Goal: Transaction & Acquisition: Purchase product/service

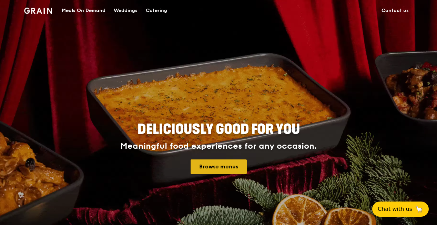
click at [234, 165] on link "Browse menus" at bounding box center [219, 166] width 56 height 14
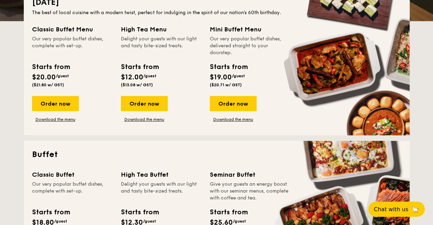
scroll to position [172, 0]
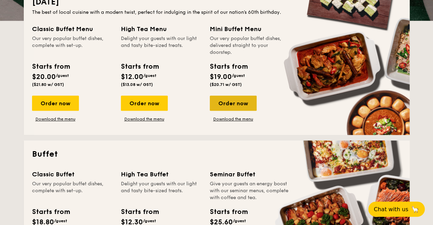
click at [237, 106] on div "Order now" at bounding box center [233, 103] width 47 height 15
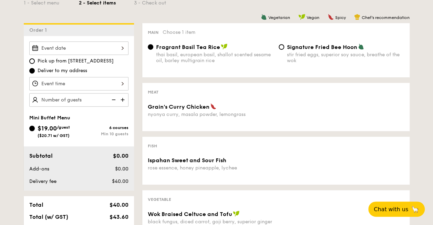
scroll to position [138, 0]
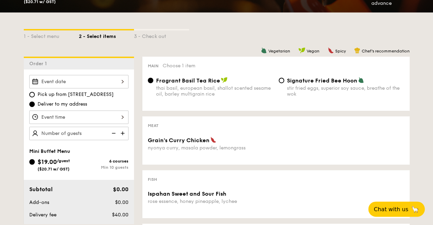
click at [112, 118] on div at bounding box center [78, 116] width 99 height 13
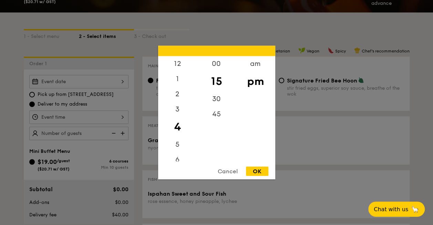
click at [6, 103] on div at bounding box center [216, 112] width 433 height 225
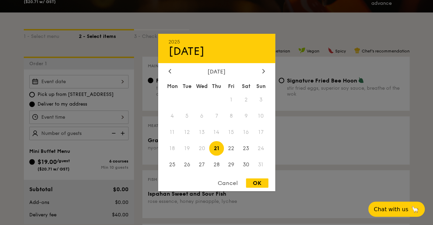
click at [66, 77] on div "2025 Aug 21 August 2025 Mon Tue Wed Thu Fri Sat Sun 1 2 3 4 5 6 7 8 9 10 11 12 …" at bounding box center [78, 81] width 99 height 13
click at [311, 21] on div at bounding box center [216, 112] width 433 height 225
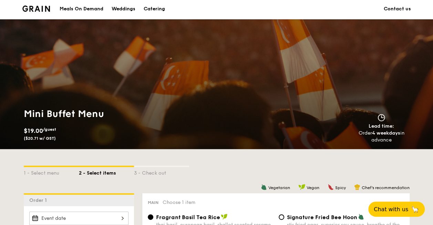
scroll to position [0, 0]
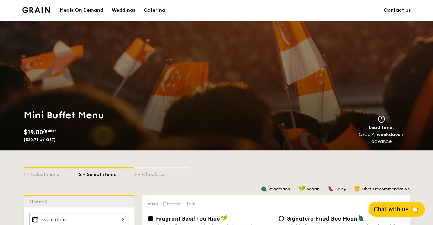
click at [73, 9] on div "Meals On Demand" at bounding box center [82, 10] width 44 height 21
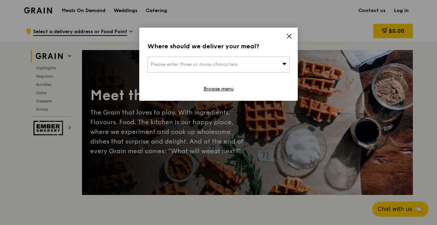
click at [293, 34] on div "Where should we deliver your meal? Please enter three or more characters Browse…" at bounding box center [218, 64] width 159 height 73
click at [240, 66] on div "Please enter three or more characters" at bounding box center [219, 65] width 142 height 16
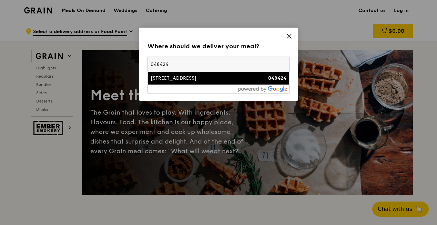
type input "048424"
click at [194, 81] on div "[STREET_ADDRESS]" at bounding box center [202, 78] width 102 height 7
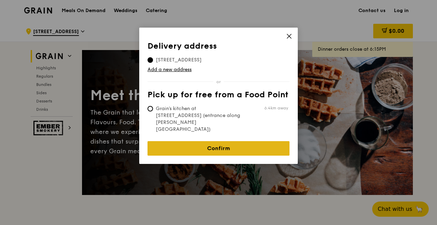
click at [202, 141] on link "Confirm" at bounding box center [219, 148] width 142 height 14
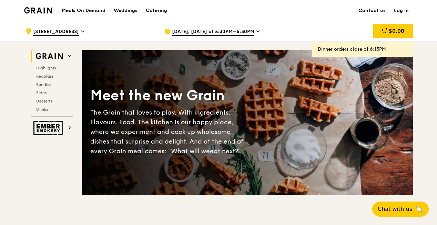
click at [257, 33] on icon at bounding box center [258, 31] width 3 height 6
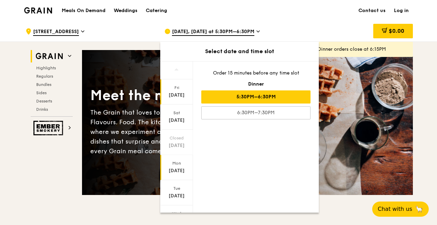
click at [179, 167] on div "Aug 18" at bounding box center [176, 170] width 31 height 7
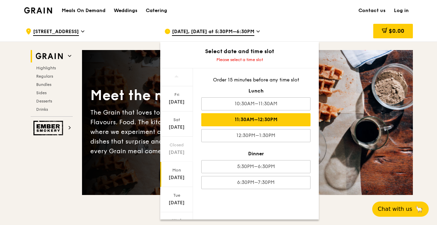
click at [281, 115] on div "11:30AM–12:30PM" at bounding box center [255, 119] width 109 height 13
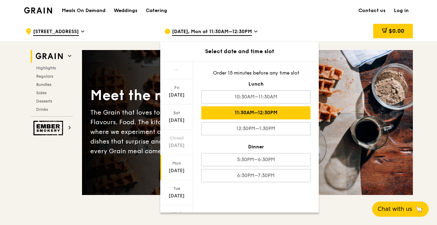
click at [252, 116] on div "11:30AM–12:30PM" at bounding box center [255, 112] width 109 height 13
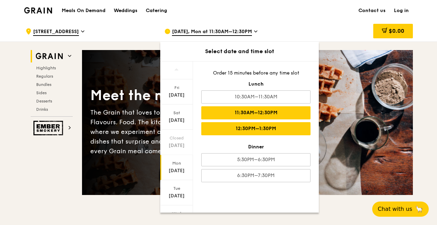
click at [258, 130] on div "12:30PM–1:30PM" at bounding box center [255, 128] width 109 height 13
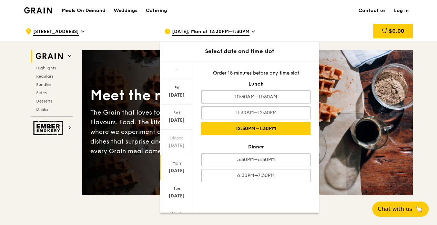
click at [249, 127] on div "12:30PM–1:30PM" at bounding box center [255, 128] width 109 height 13
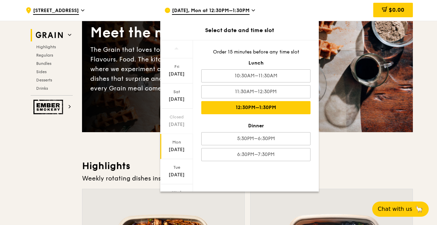
scroll to position [69, 0]
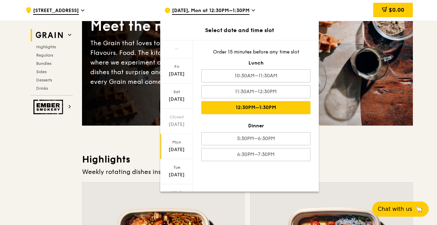
click at [291, 107] on div "12:30PM–1:30PM" at bounding box center [255, 107] width 109 height 13
click at [237, 14] on span "Aug 18, Mon at 12:30PM–1:30PM" at bounding box center [211, 11] width 78 height 8
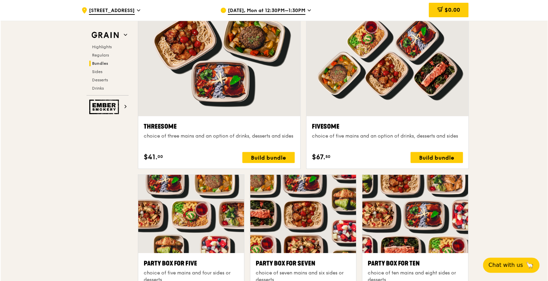
scroll to position [1310, 0]
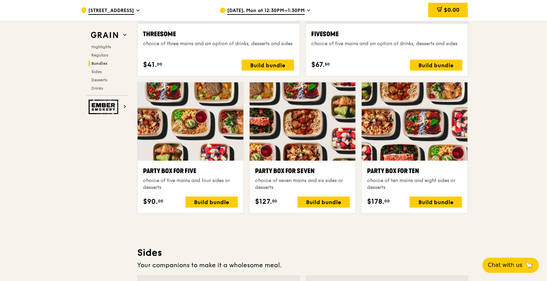
click at [436, 148] on div at bounding box center [415, 121] width 106 height 78
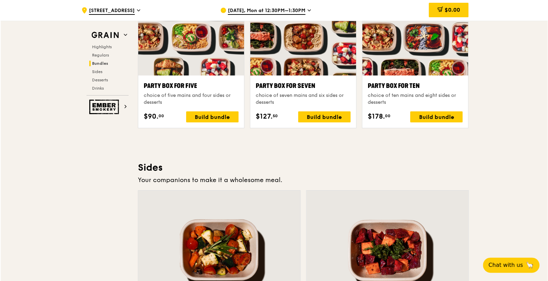
scroll to position [1396, 0]
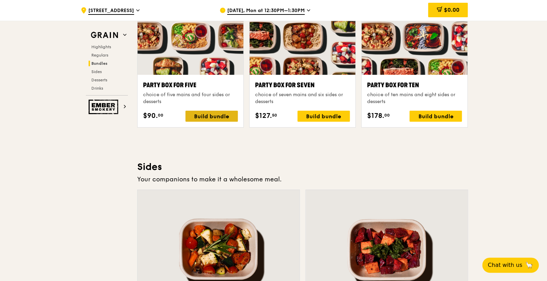
click at [214, 113] on div "Build bundle" at bounding box center [212, 116] width 52 height 11
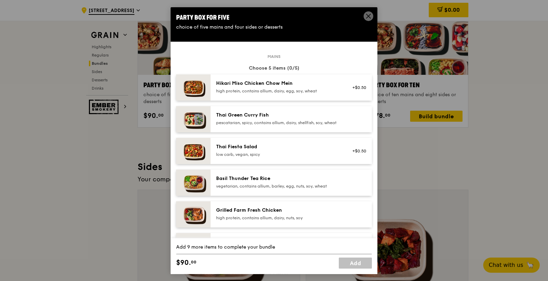
click at [283, 86] on div "Hikari Miso Chicken Chow Mein" at bounding box center [278, 83] width 124 height 7
click at [300, 220] on div "high protein, contains allium, dairy, nuts, soy" at bounding box center [278, 218] width 124 height 6
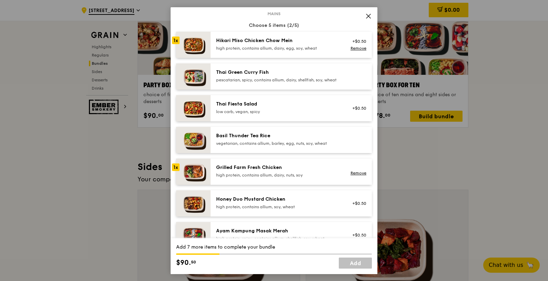
click at [269, 202] on div "Honey Duo Mustard Chicken" at bounding box center [278, 199] width 124 height 7
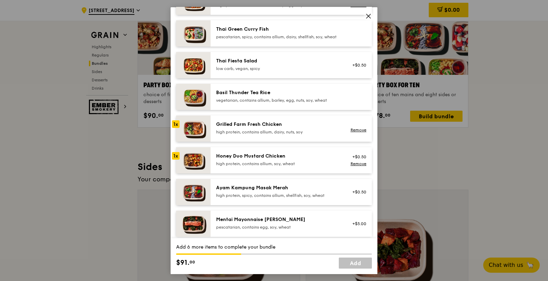
scroll to position [129, 0]
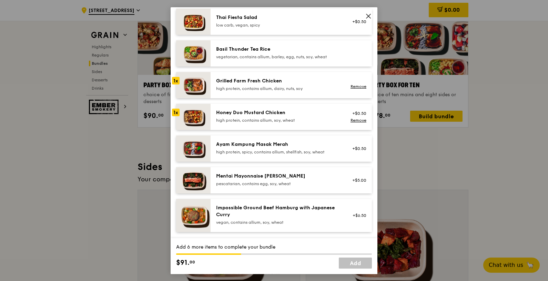
click at [269, 186] on div "pescatarian, contains egg, soy, wheat" at bounding box center [278, 184] width 124 height 6
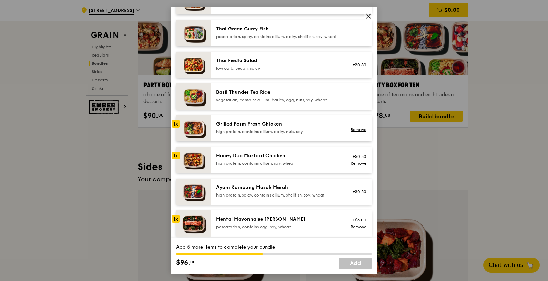
scroll to position [86, 0]
click at [309, 190] on div "Ayam Kampung Masak Merah" at bounding box center [278, 187] width 124 height 7
click at [298, 190] on div "Ayam Kampung Masak Merah" at bounding box center [278, 187] width 124 height 7
click at [356, 198] on link "Remove" at bounding box center [359, 195] width 16 height 5
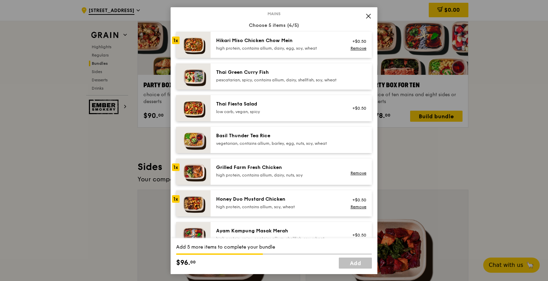
click at [263, 79] on div "pescatarian, spicy, contains allium, dairy, shellfish, soy, wheat" at bounding box center [278, 80] width 124 height 6
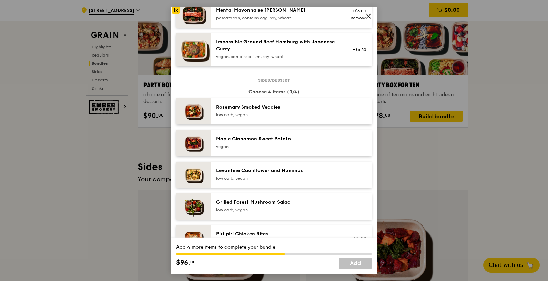
scroll to position [301, 0]
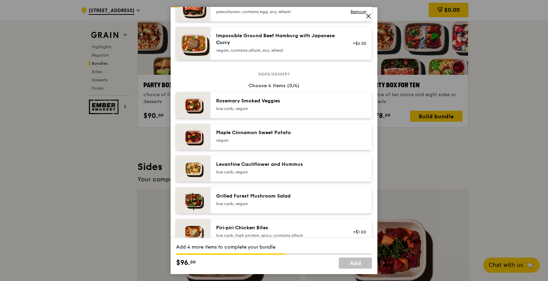
click at [241, 104] on div "Rosemary Smoked Veggies" at bounding box center [278, 100] width 124 height 7
click at [259, 136] on div "Maple Cinnamon Sweet Potato" at bounding box center [278, 132] width 124 height 7
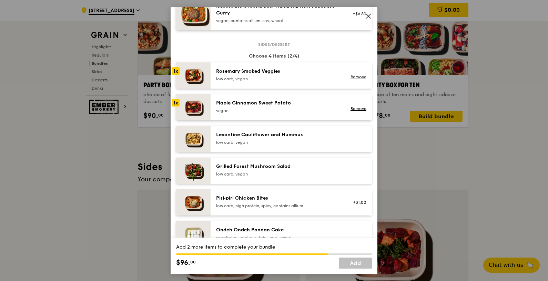
scroll to position [344, 0]
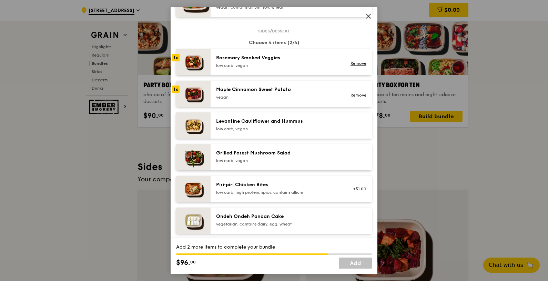
click at [264, 163] on div "low carb, vegan" at bounding box center [278, 161] width 124 height 6
click at [277, 195] on div "low carb, high protein, spicy, contains allium" at bounding box center [278, 192] width 124 height 6
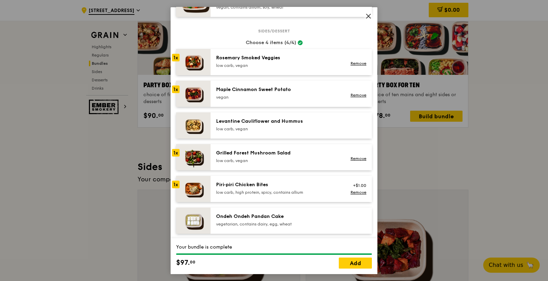
click at [277, 195] on div "low carb, high protein, spicy, contains allium" at bounding box center [278, 192] width 124 height 6
click at [351, 194] on link "Remove" at bounding box center [359, 192] width 16 height 5
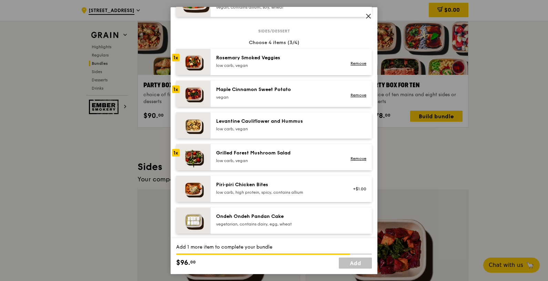
click at [260, 124] on div "Levantine Cauliflower and Hummus" at bounding box center [278, 121] width 124 height 7
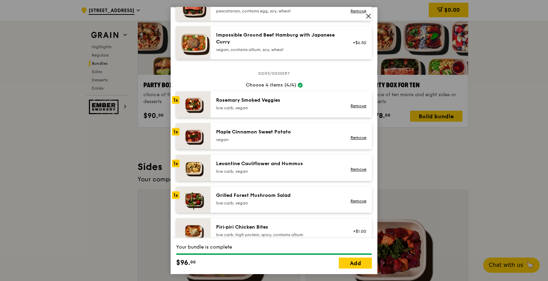
scroll to position [301, 0]
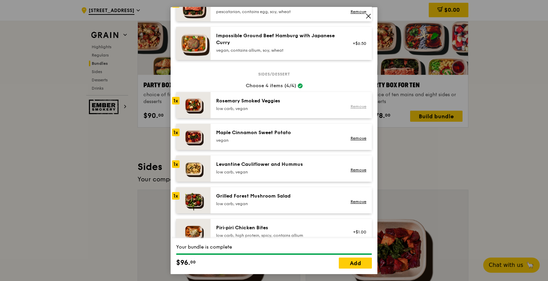
click at [359, 109] on link "Remove" at bounding box center [359, 106] width 16 height 5
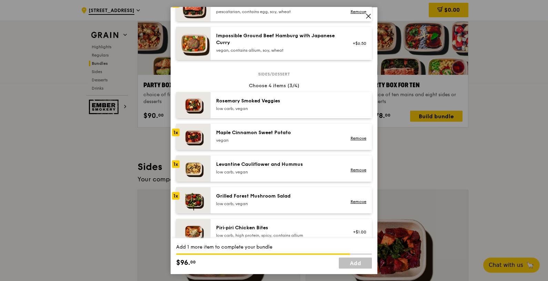
click at [186, 110] on img at bounding box center [193, 105] width 34 height 26
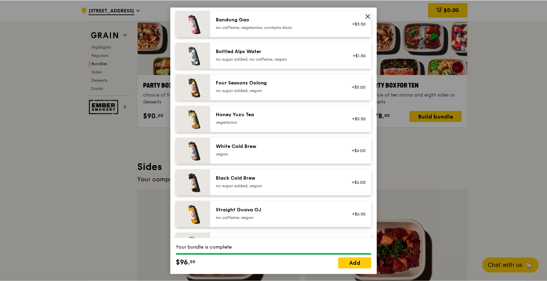
scroll to position [798, 0]
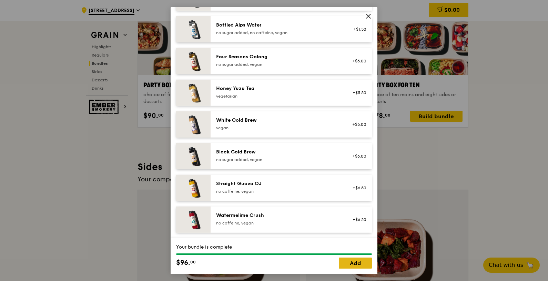
click at [356, 224] on link "Add" at bounding box center [355, 263] width 33 height 11
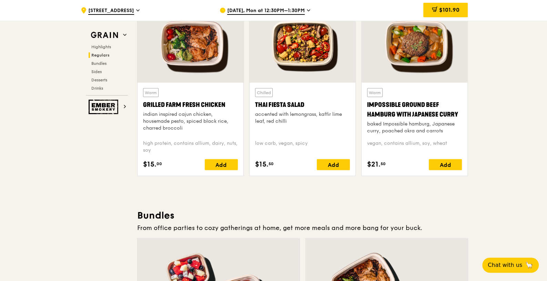
scroll to position [793, 0]
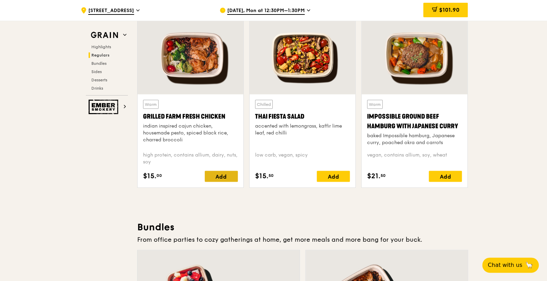
click at [226, 175] on div "Add" at bounding box center [221, 176] width 33 height 11
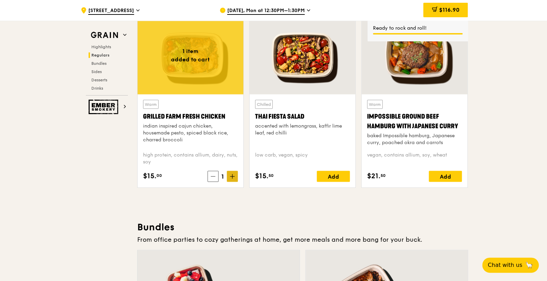
click at [233, 177] on icon at bounding box center [232, 176] width 5 height 5
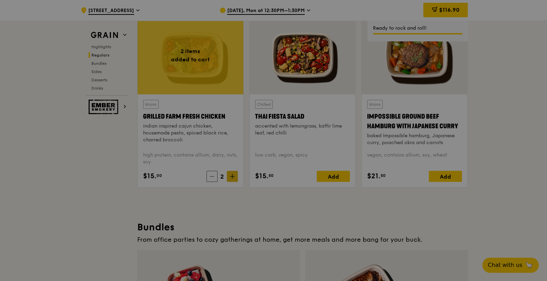
click at [233, 177] on div at bounding box center [273, 140] width 547 height 281
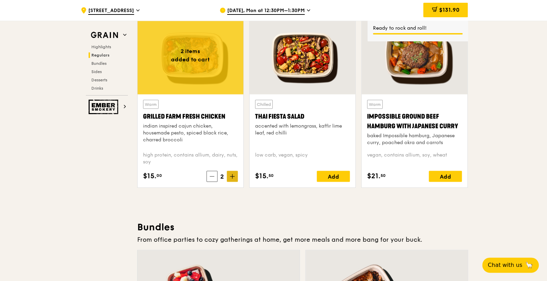
click at [231, 175] on icon at bounding box center [232, 176] width 5 height 5
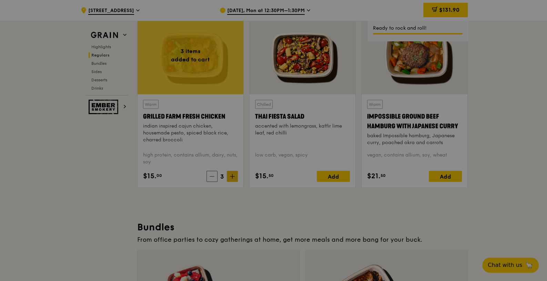
click at [231, 175] on div at bounding box center [273, 140] width 547 height 281
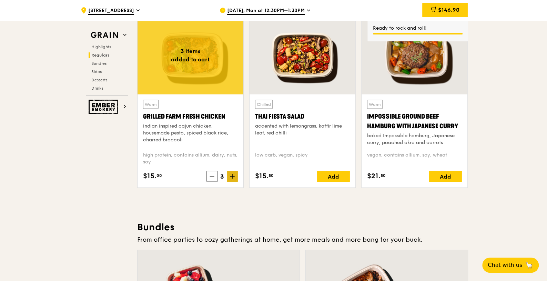
click at [231, 175] on icon at bounding box center [232, 176] width 5 height 5
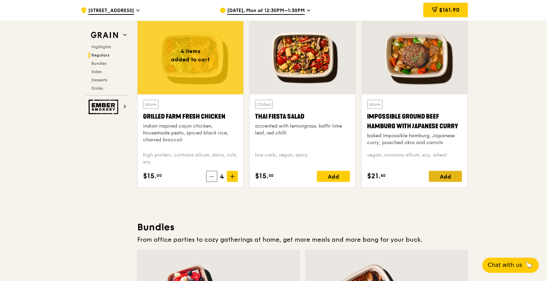
click at [438, 176] on div "Add" at bounding box center [445, 176] width 33 height 11
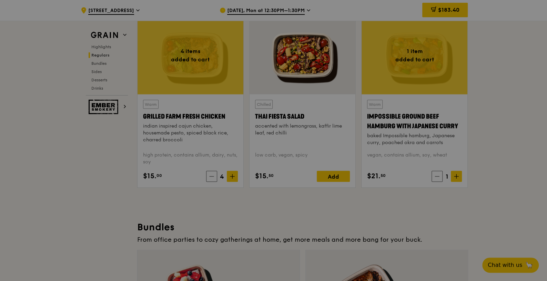
click at [438, 177] on div at bounding box center [273, 140] width 547 height 281
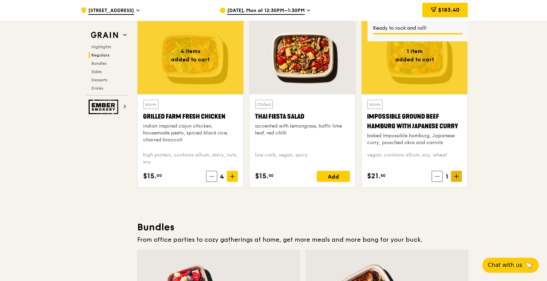
click at [438, 176] on icon at bounding box center [456, 176] width 5 height 5
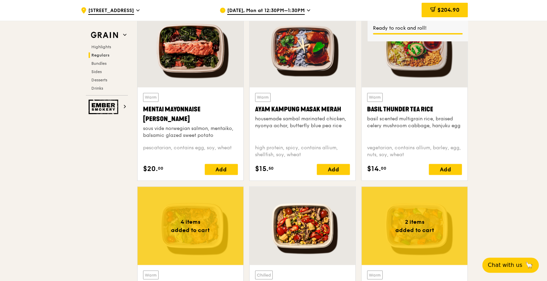
scroll to position [620, 0]
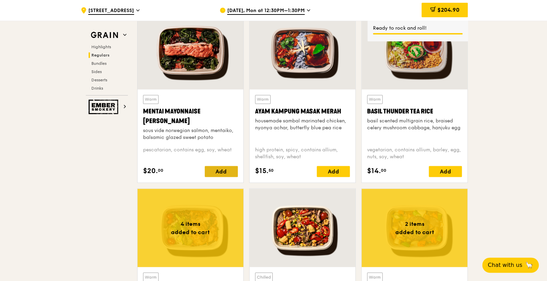
click at [218, 168] on div "Add" at bounding box center [221, 171] width 33 height 11
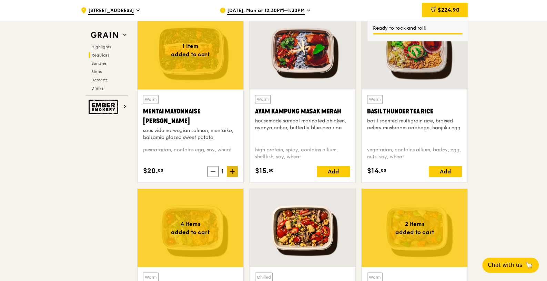
click at [231, 171] on icon at bounding box center [232, 171] width 4 height 0
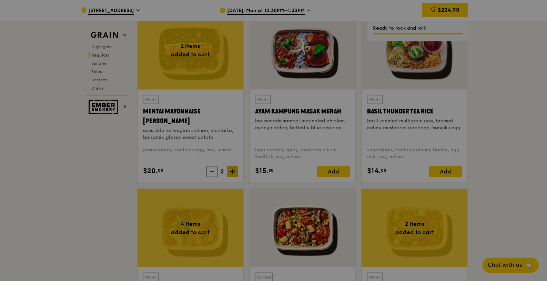
click at [231, 171] on div at bounding box center [273, 140] width 547 height 281
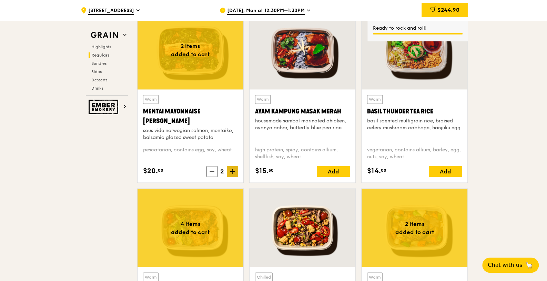
click at [231, 171] on icon at bounding box center [232, 171] width 4 height 0
click at [227, 170] on span at bounding box center [232, 171] width 11 height 11
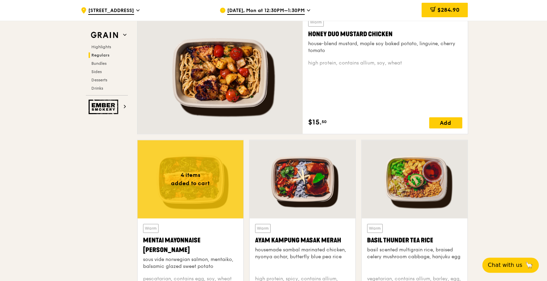
scroll to position [448, 0]
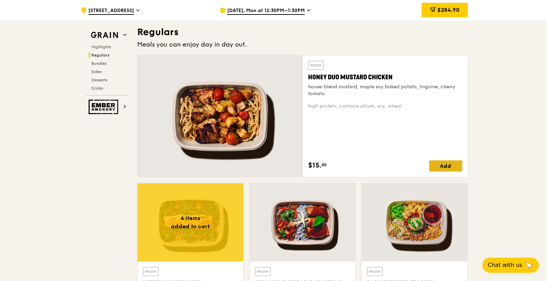
click at [438, 164] on div "Add" at bounding box center [445, 165] width 33 height 11
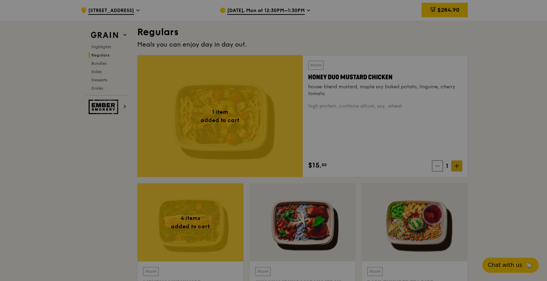
click at [438, 166] on div at bounding box center [273, 140] width 547 height 281
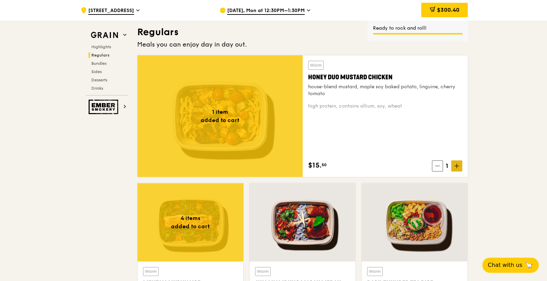
click at [438, 166] on icon at bounding box center [457, 166] width 0 height 4
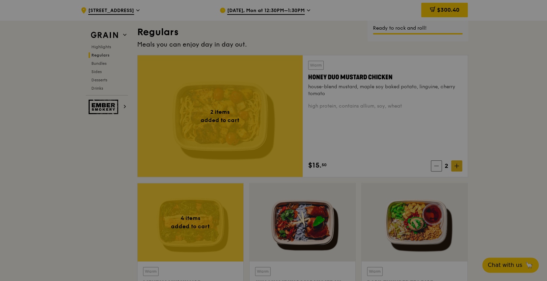
click at [438, 166] on div at bounding box center [273, 140] width 547 height 281
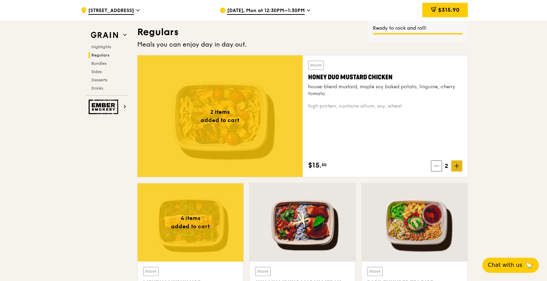
click at [438, 166] on icon at bounding box center [456, 165] width 5 height 5
click at [438, 164] on span at bounding box center [456, 165] width 11 height 11
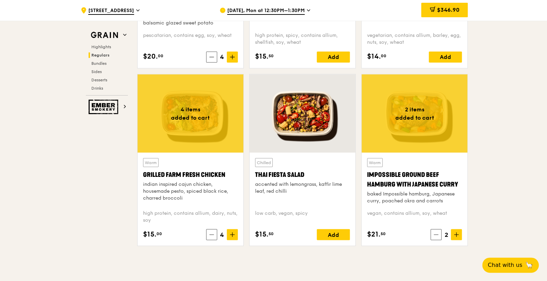
scroll to position [793, 0]
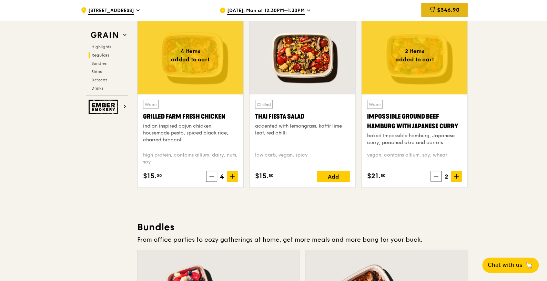
click at [438, 7] on span "$346.90" at bounding box center [448, 10] width 22 height 7
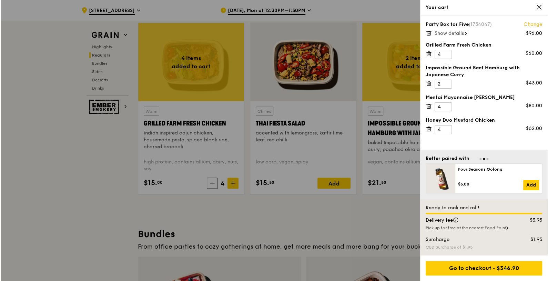
scroll to position [779, 0]
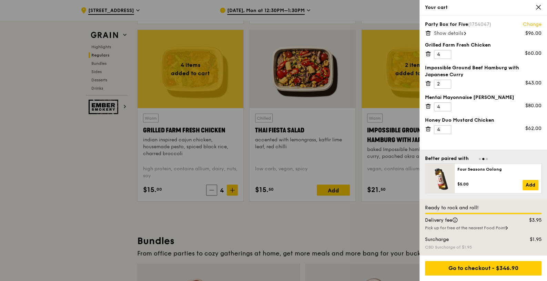
click at [438, 25] on link "Change" at bounding box center [532, 24] width 19 height 7
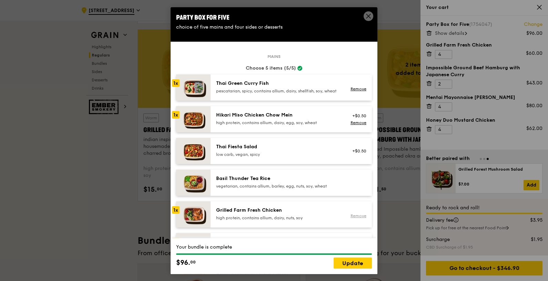
click at [351, 218] on link "Remove" at bounding box center [359, 215] width 16 height 5
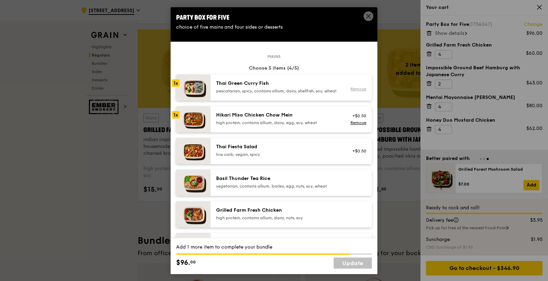
click at [353, 90] on div "Remove" at bounding box center [357, 89] width 18 height 6
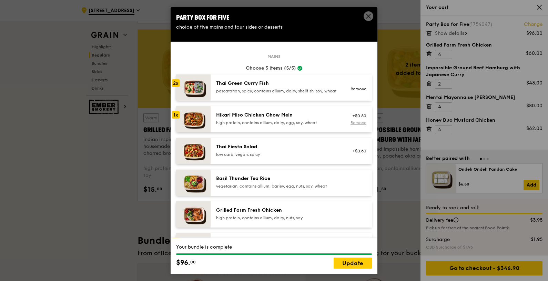
click at [352, 125] on link "Remove" at bounding box center [359, 122] width 16 height 5
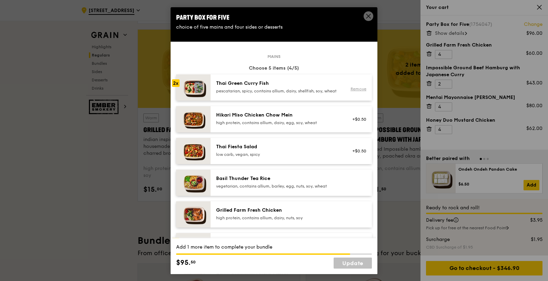
click at [355, 91] on link "Remove" at bounding box center [359, 89] width 16 height 5
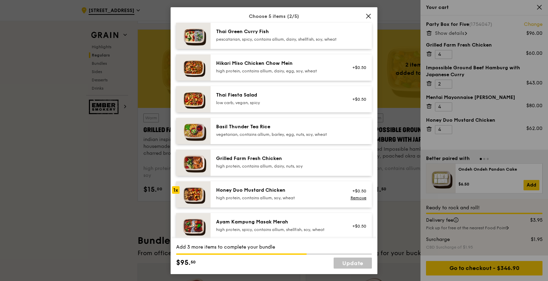
scroll to position [129, 0]
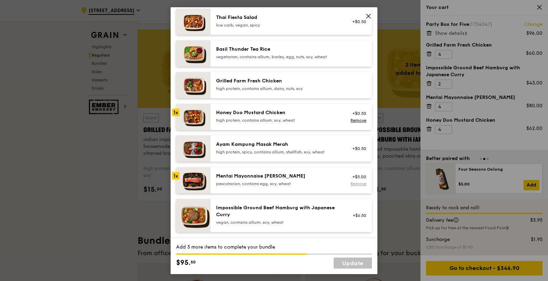
click at [356, 186] on link "Remove" at bounding box center [359, 183] width 16 height 5
click at [356, 122] on link "Remove" at bounding box center [359, 120] width 16 height 5
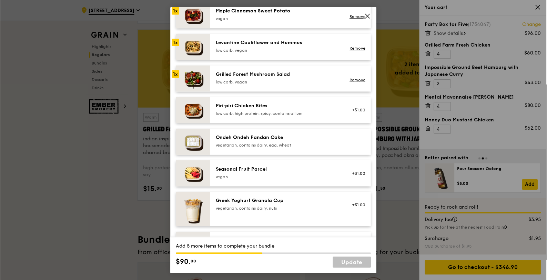
scroll to position [431, 0]
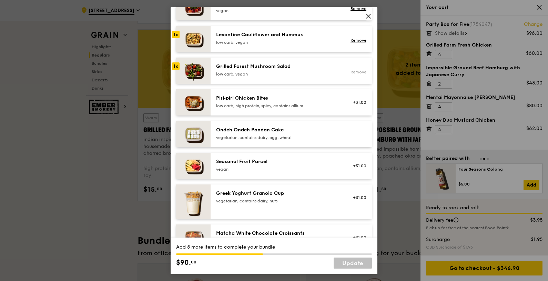
click at [353, 74] on link "Remove" at bounding box center [359, 72] width 16 height 5
click at [352, 43] on link "Remove" at bounding box center [359, 40] width 16 height 5
click at [350, 11] on div "Remove" at bounding box center [357, 9] width 18 height 6
click at [364, 18] on span at bounding box center [369, 16] width 10 height 10
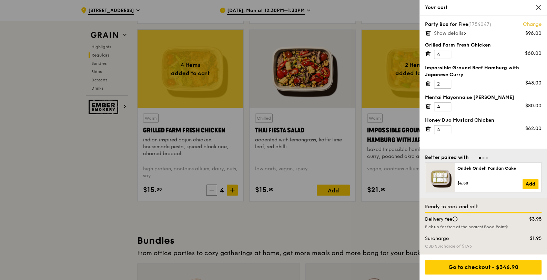
click at [426, 32] on icon at bounding box center [428, 33] width 6 height 6
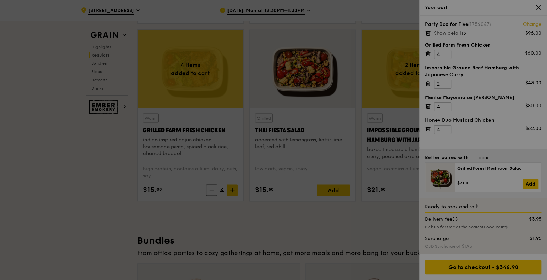
click at [429, 32] on div at bounding box center [273, 140] width 547 height 280
click at [86, 180] on div at bounding box center [273, 140] width 547 height 280
click at [438, 30] on div at bounding box center [273, 140] width 547 height 280
click at [148, 167] on div at bounding box center [273, 140] width 547 height 280
click at [73, 199] on div at bounding box center [273, 140] width 547 height 280
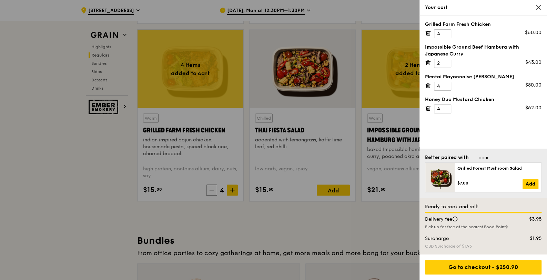
click at [438, 6] on icon at bounding box center [539, 7] width 4 height 4
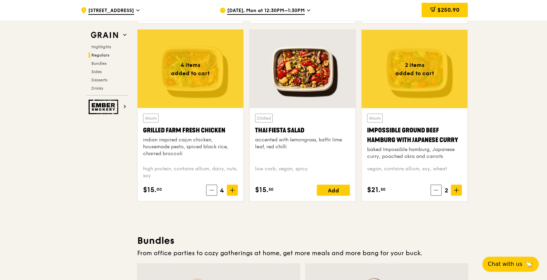
click at [192, 76] on div at bounding box center [191, 69] width 106 height 78
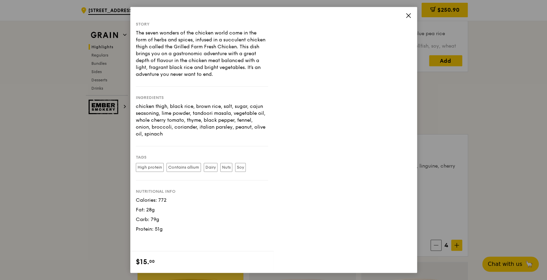
scroll to position [305, 0]
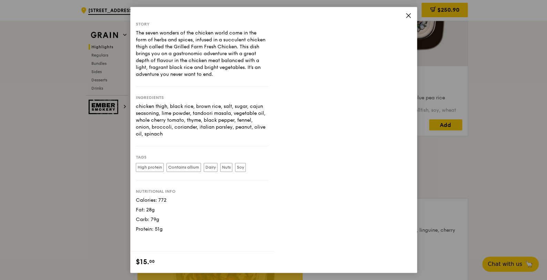
click at [410, 17] on icon at bounding box center [409, 15] width 6 height 6
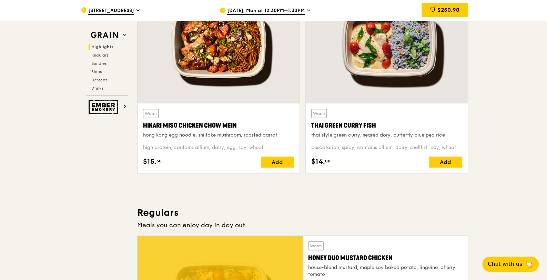
scroll to position [219, 0]
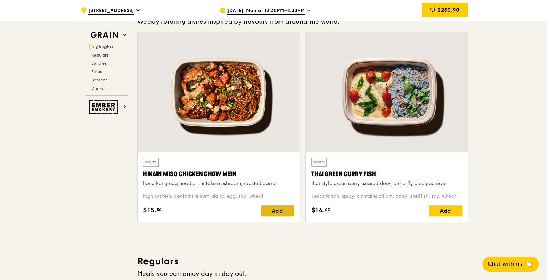
click at [284, 210] on div "Add" at bounding box center [277, 210] width 33 height 11
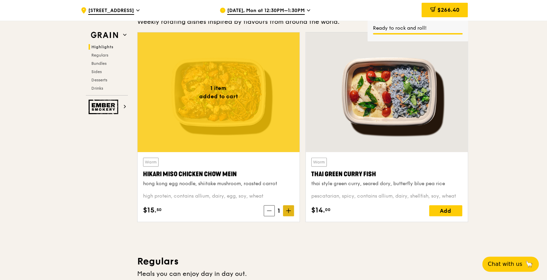
click at [290, 210] on icon at bounding box center [288, 210] width 5 height 5
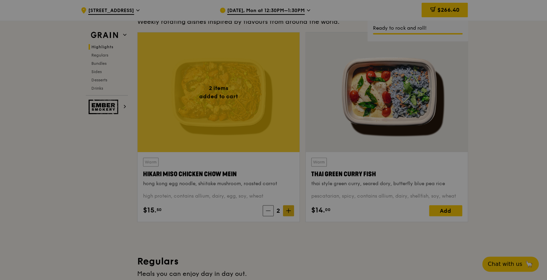
click at [290, 210] on div at bounding box center [273, 140] width 547 height 280
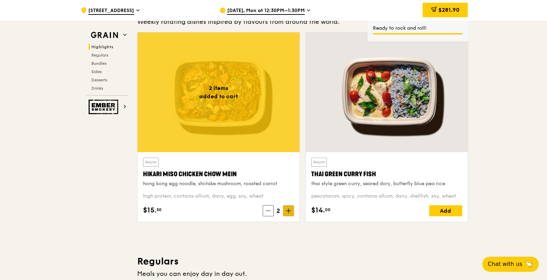
click at [290, 210] on icon at bounding box center [288, 210] width 5 height 5
click at [438, 207] on div "Add" at bounding box center [445, 210] width 33 height 11
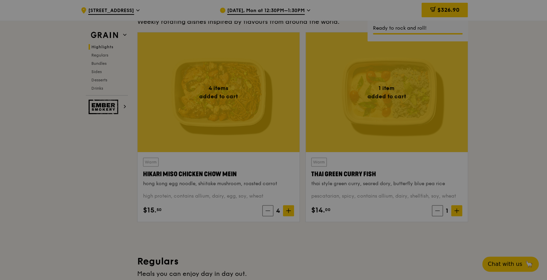
click at [438, 209] on div at bounding box center [273, 140] width 547 height 280
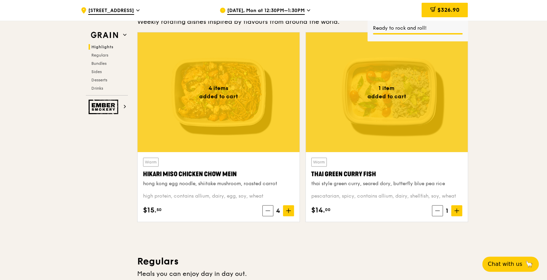
click at [438, 209] on icon at bounding box center [456, 210] width 5 height 5
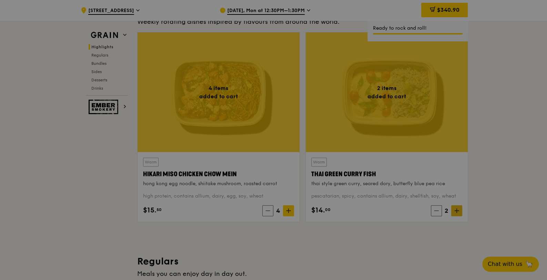
click at [438, 210] on div at bounding box center [273, 140] width 547 height 280
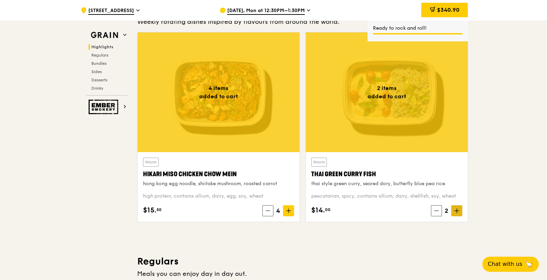
click at [438, 210] on icon at bounding box center [456, 210] width 5 height 5
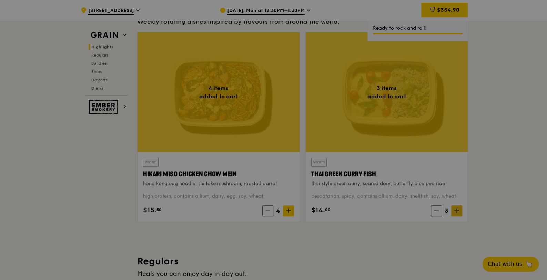
click at [438, 210] on div at bounding box center [273, 140] width 547 height 280
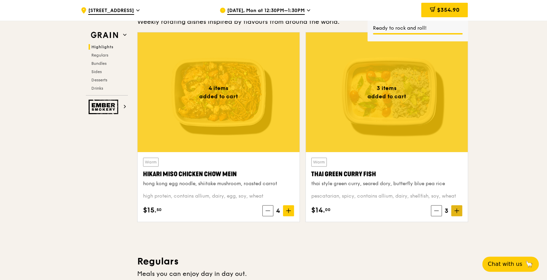
click at [438, 210] on icon at bounding box center [456, 210] width 5 height 5
click at [266, 211] on icon at bounding box center [268, 210] width 5 height 5
click at [270, 210] on icon at bounding box center [268, 210] width 5 height 5
click at [268, 211] on icon at bounding box center [268, 211] width 4 height 0
click at [268, 211] on icon at bounding box center [269, 211] width 4 height 0
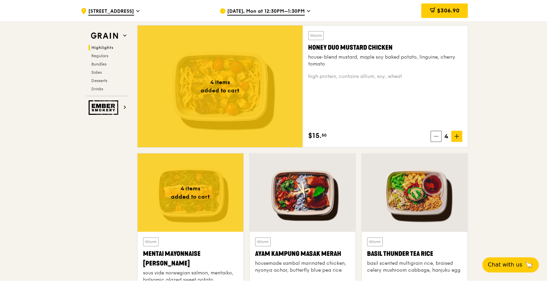
scroll to position [521, 0]
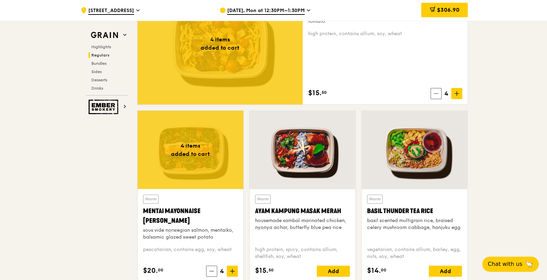
drag, startPoint x: 438, startPoint y: 6, endPoint x: 462, endPoint y: 15, distance: 25.6
click at [438, 6] on div "$306.90" at bounding box center [444, 10] width 47 height 14
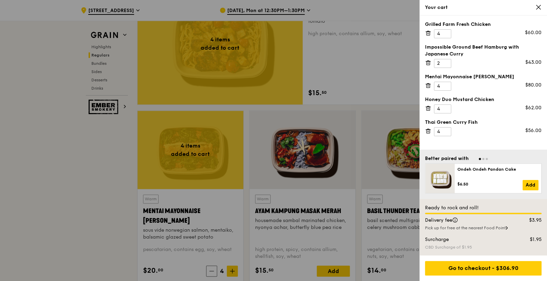
click at [84, 194] on div at bounding box center [273, 140] width 547 height 281
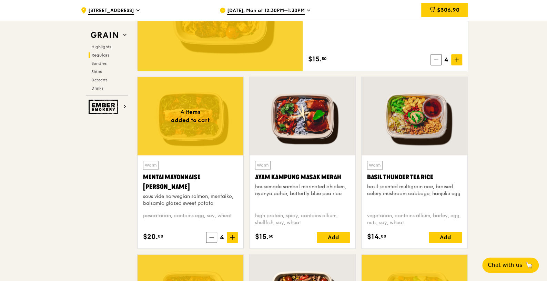
scroll to position [478, 0]
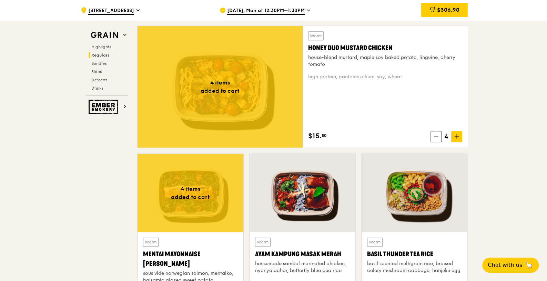
click at [171, 196] on div at bounding box center [191, 193] width 106 height 78
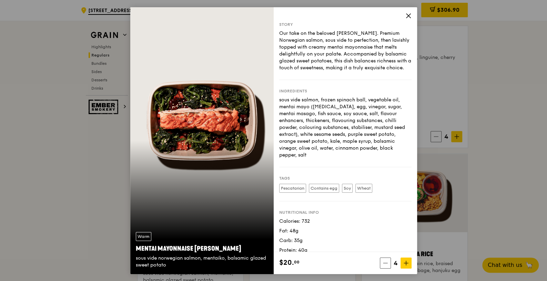
click at [412, 16] on div "Story Our take on the beloved mentaiko salmon. Premium Norwegian salmon, sous v…" at bounding box center [345, 129] width 143 height 245
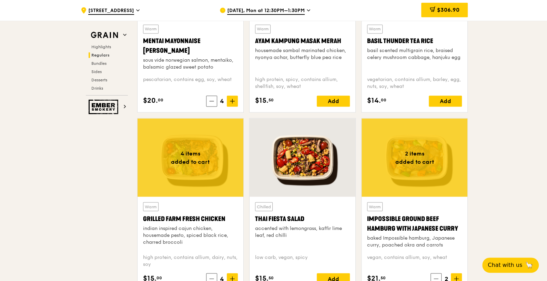
scroll to position [693, 0]
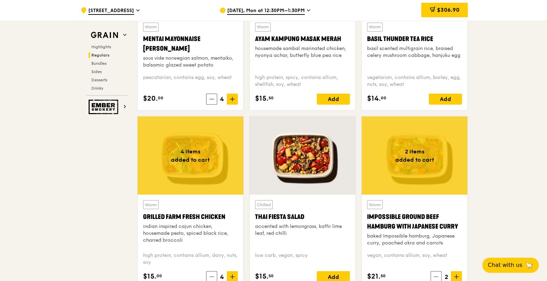
click at [191, 167] on div at bounding box center [191, 155] width 106 height 78
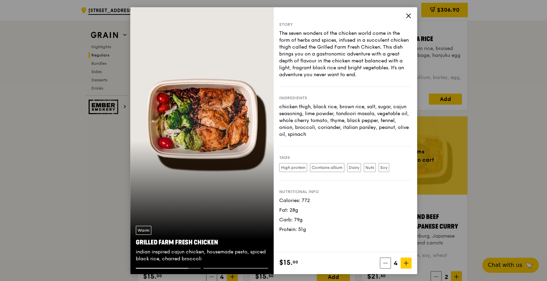
click at [410, 19] on span at bounding box center [409, 17] width 6 height 8
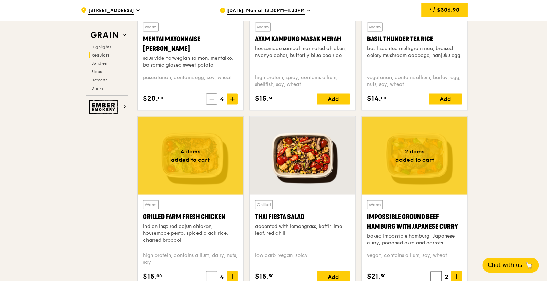
click at [212, 224] on icon at bounding box center [211, 276] width 5 height 5
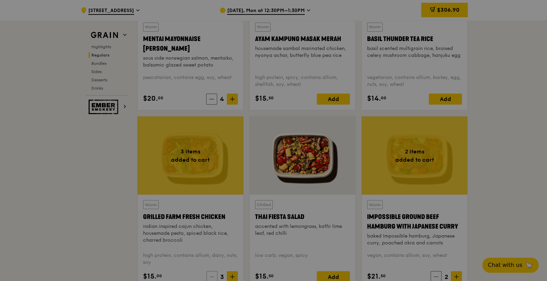
click at [212, 224] on div at bounding box center [273, 140] width 547 height 281
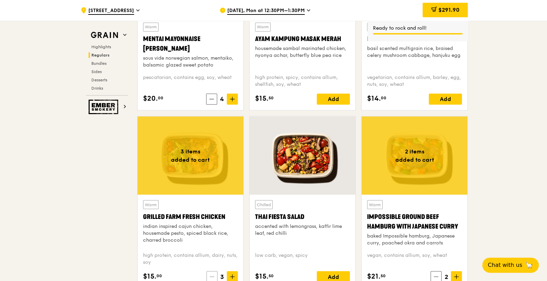
click at [212, 224] on icon at bounding box center [212, 276] width 5 height 5
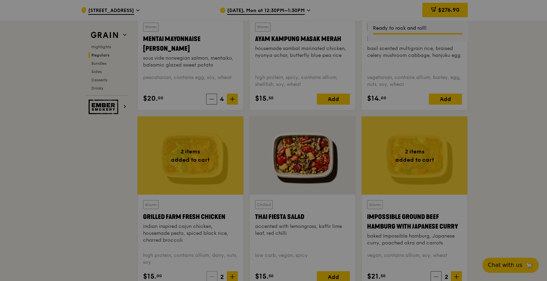
click at [212, 224] on div at bounding box center [273, 140] width 547 height 281
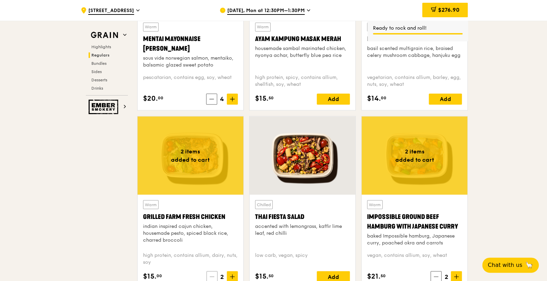
click at [212, 224] on icon at bounding box center [212, 276] width 5 height 5
click at [212, 224] on icon at bounding box center [213, 276] width 5 height 5
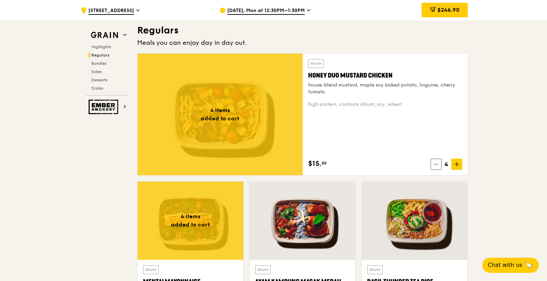
scroll to position [434, 0]
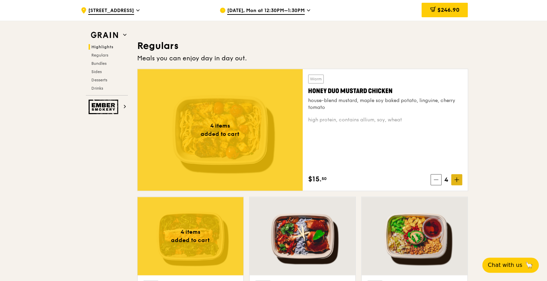
click at [438, 179] on icon at bounding box center [456, 179] width 5 height 5
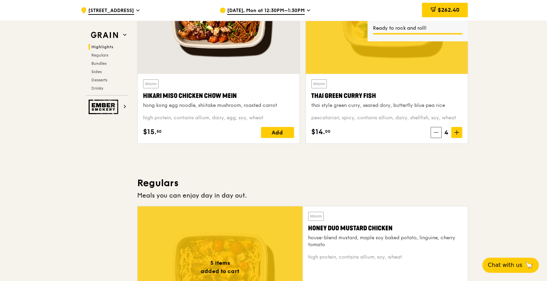
scroll to position [262, 0]
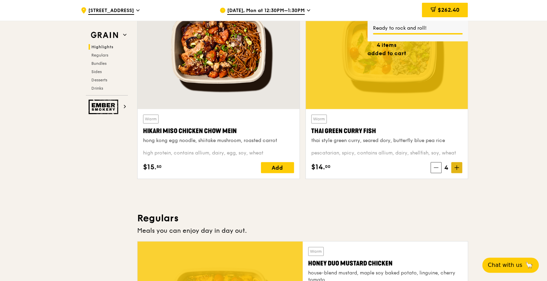
click at [438, 168] on icon at bounding box center [456, 168] width 4 height 0
click at [385, 69] on div at bounding box center [387, 49] width 162 height 120
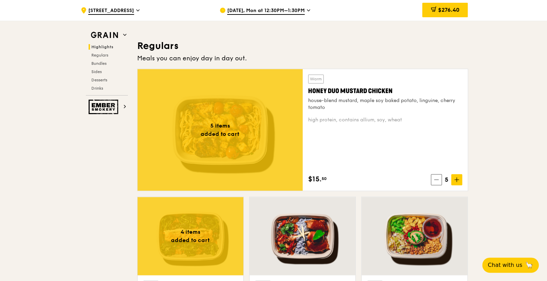
scroll to position [563, 0]
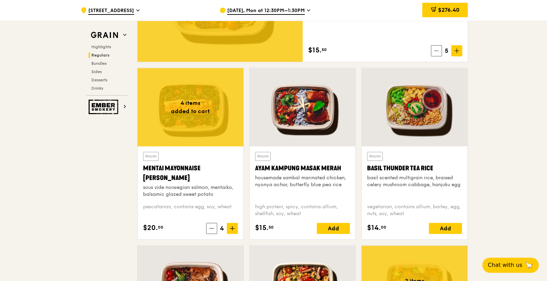
click at [313, 113] on div at bounding box center [303, 107] width 106 height 78
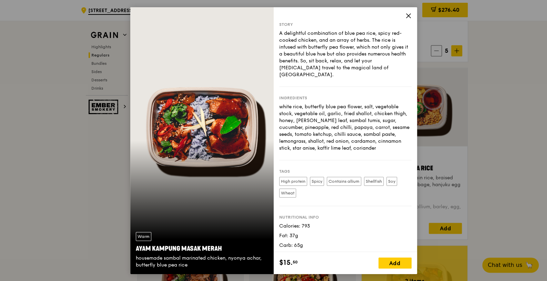
click at [406, 15] on icon at bounding box center [409, 15] width 6 height 6
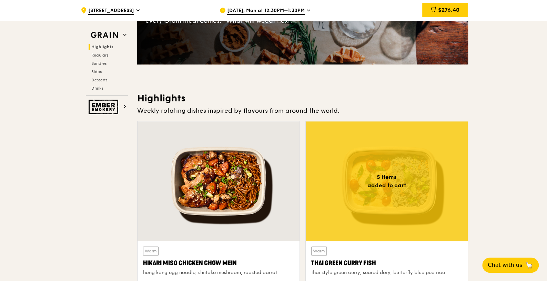
scroll to position [132, 0]
